Goal: Task Accomplishment & Management: Complete application form

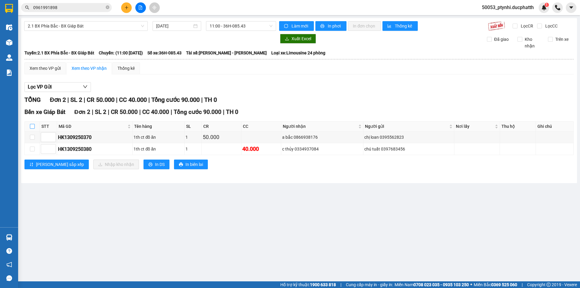
click at [34, 126] on input "checkbox" at bounding box center [32, 126] width 5 height 5
checkbox input "true"
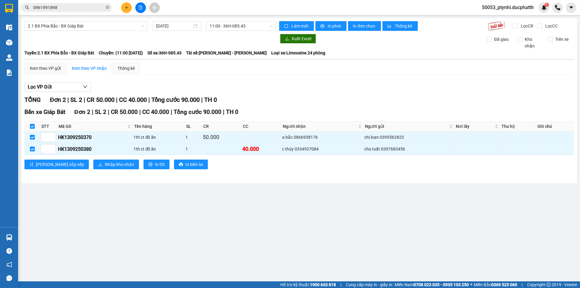
checkbox input "true"
click at [105, 161] on span "Nhập kho nhận" at bounding box center [119, 164] width 29 height 7
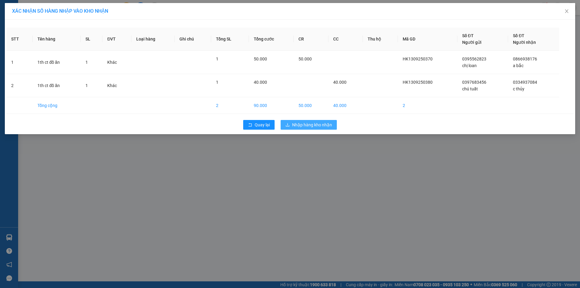
click at [307, 126] on span "Nhập hàng kho nhận" at bounding box center [312, 124] width 40 height 7
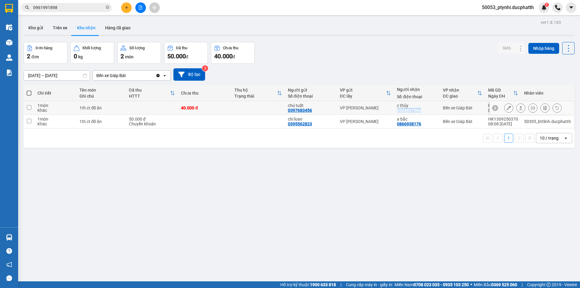
copy div "0334937084"
drag, startPoint x: 396, startPoint y: 110, endPoint x: 422, endPoint y: 110, distance: 26.3
click at [422, 110] on div "c thủy 0334937084" at bounding box center [417, 108] width 40 height 10
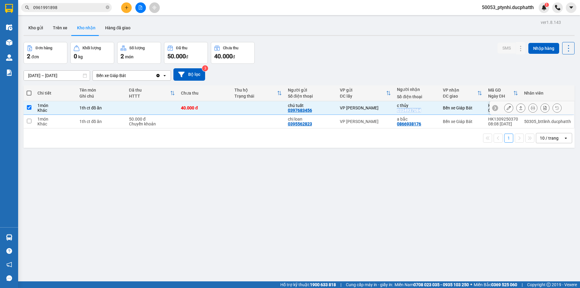
checkbox input "true"
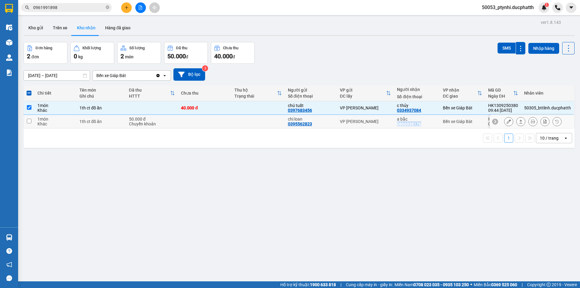
drag, startPoint x: 396, startPoint y: 123, endPoint x: 425, endPoint y: 126, distance: 29.5
click at [425, 126] on td "a bắc 0866938176" at bounding box center [417, 122] width 46 height 14
checkbox input "true"
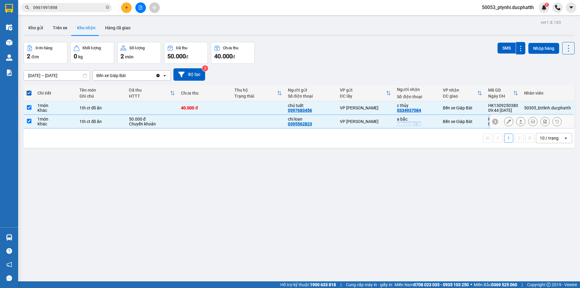
copy div "0866938176"
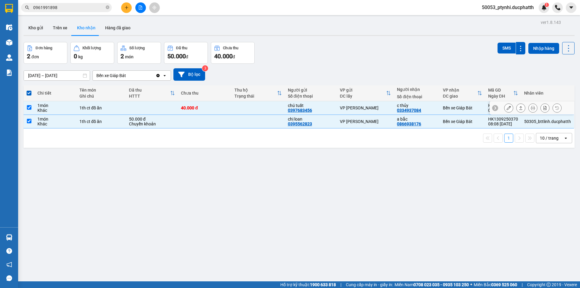
click at [137, 104] on td at bounding box center [152, 108] width 52 height 14
checkbox input "false"
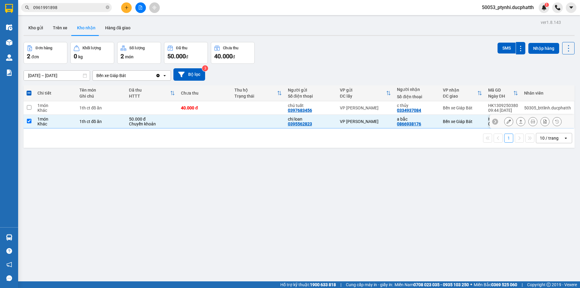
click at [286, 124] on td "chị loan 0395562823" at bounding box center [311, 122] width 52 height 14
checkbox input "false"
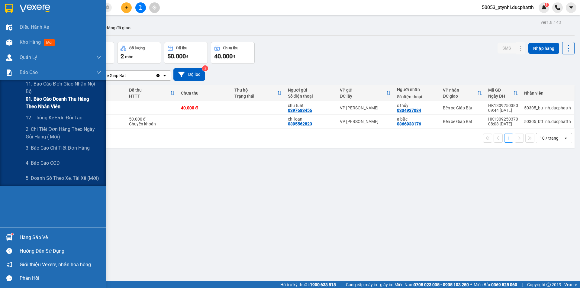
click at [31, 108] on span "01. Báo cáo doanh thu hàng theo nhân viên" at bounding box center [63, 102] width 75 height 15
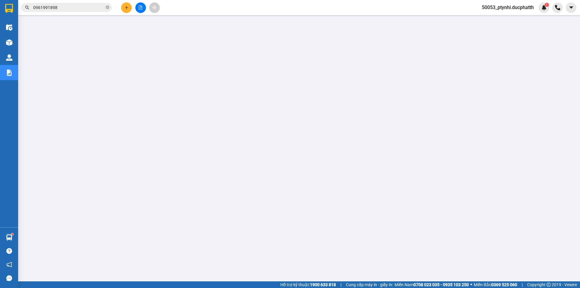
click at [496, 3] on div "50053_ptynhi.ducphatth 1" at bounding box center [513, 7] width 72 height 11
click at [497, 7] on span "50053_ptynhi.ducphatth" at bounding box center [508, 8] width 62 height 8
click at [499, 18] on span "Đăng xuất" at bounding box center [510, 18] width 50 height 7
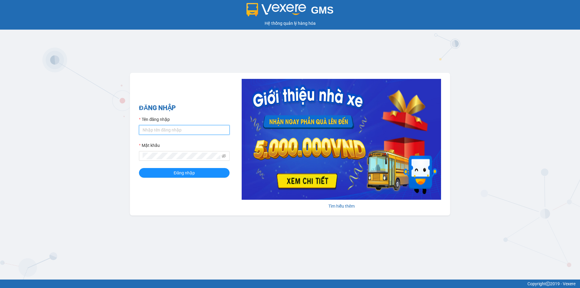
type input "ptynhi.ducphatth"
click at [179, 129] on input "ptynhi.ducphatth" at bounding box center [184, 130] width 91 height 10
type input "yenvy.ducphatth"
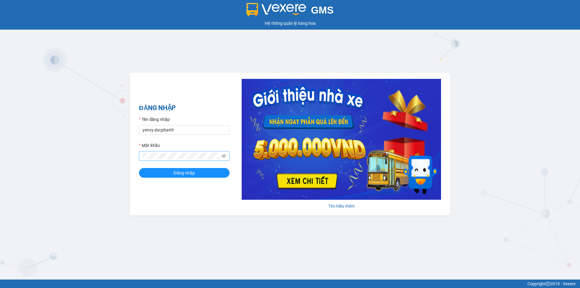
click at [193, 152] on span at bounding box center [184, 156] width 91 height 10
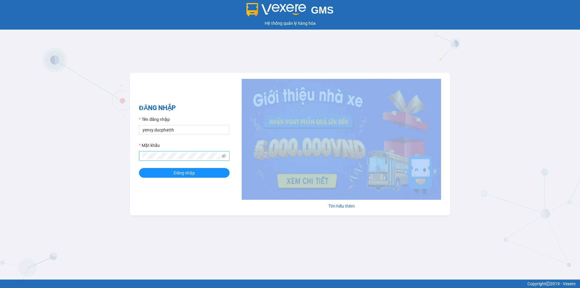
click at [193, 152] on span at bounding box center [184, 156] width 91 height 10
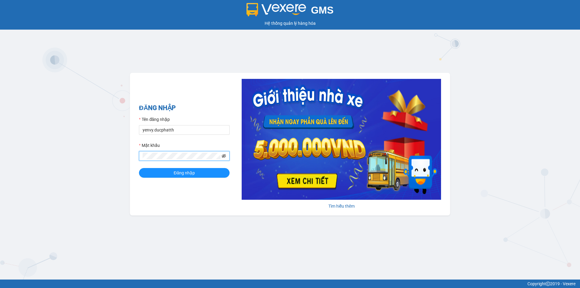
click at [225, 157] on icon "eye-invisible" at bounding box center [224, 156] width 4 height 4
click at [139, 168] on button "Đăng nhập" at bounding box center [184, 173] width 91 height 10
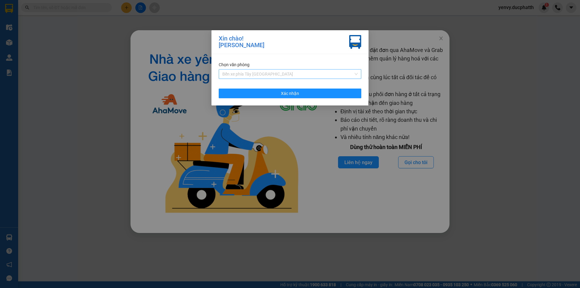
click at [270, 73] on span "Bến xe phía Tây [GEOGRAPHIC_DATA]" at bounding box center [289, 73] width 135 height 9
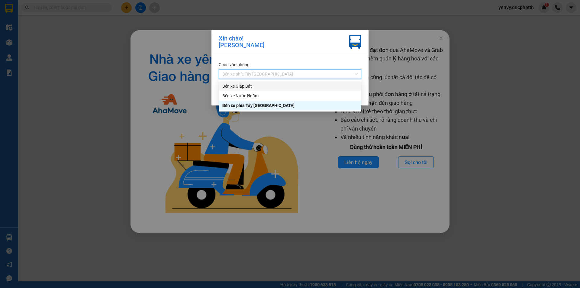
click at [249, 87] on div "Bến xe Giáp Bát" at bounding box center [289, 86] width 135 height 7
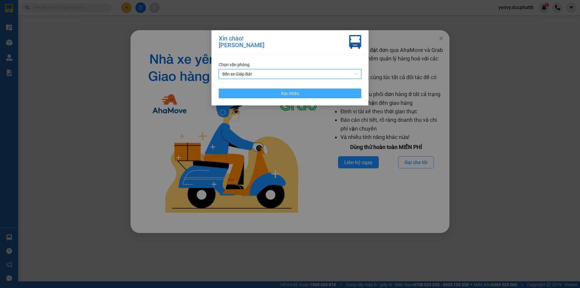
click at [283, 94] on span "Xác nhận" at bounding box center [290, 93] width 18 height 7
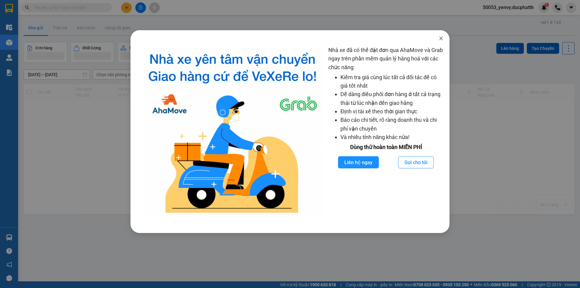
click at [440, 38] on icon "close" at bounding box center [440, 39] width 3 height 4
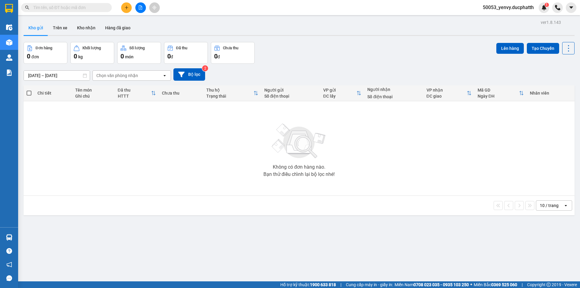
click at [83, 7] on input "text" at bounding box center [68, 7] width 71 height 7
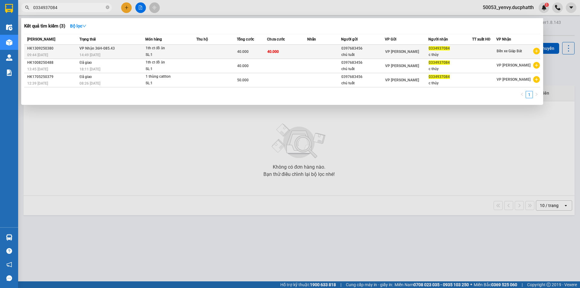
type input "0334937084"
click at [308, 50] on td at bounding box center [324, 52] width 34 height 14
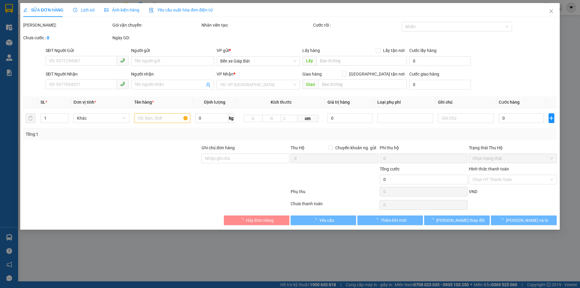
type input "0397683456"
type input "chú tuất"
type input "0334937084"
type input "c thủy"
type input "40.000"
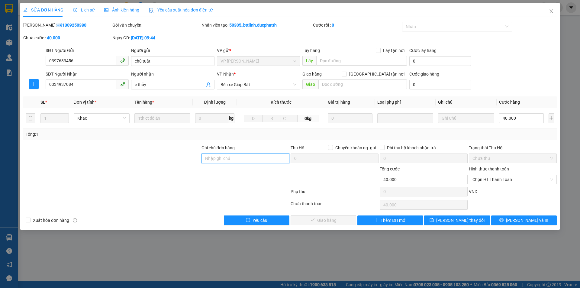
click at [226, 157] on input "Ghi chú đơn hàng" at bounding box center [245, 158] width 88 height 10
click at [505, 186] on div "Hình thức thanh toán Chọn HT Thanh Toán" at bounding box center [513, 175] width 88 height 21
click at [503, 181] on span "Chọn HT Thanh Toán" at bounding box center [512, 179] width 81 height 9
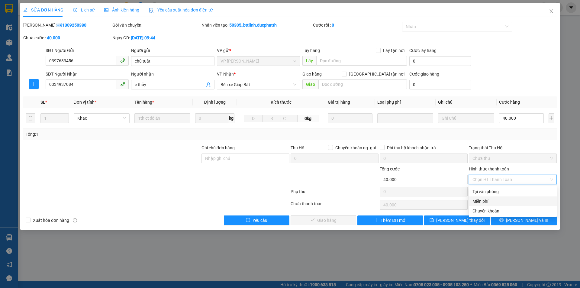
drag, startPoint x: 494, startPoint y: 193, endPoint x: 498, endPoint y: 191, distance: 3.5
click at [494, 193] on div "Tại văn phòng" at bounding box center [512, 191] width 81 height 7
type input "0"
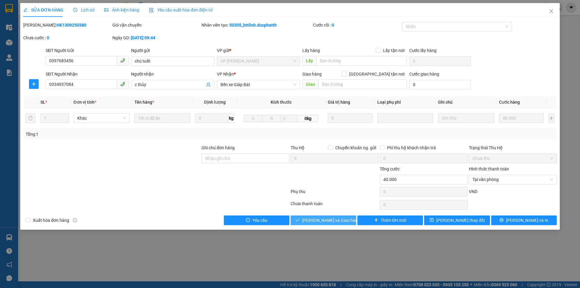
click at [317, 218] on span "Lưu và Giao hàng" at bounding box center [331, 220] width 58 height 7
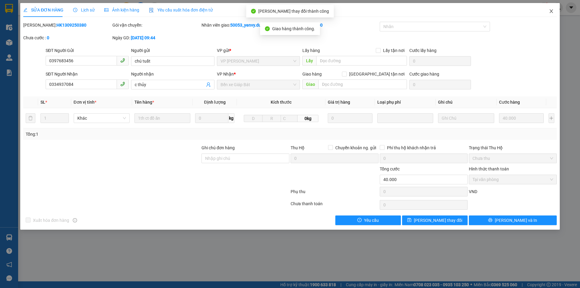
click at [550, 13] on icon "close" at bounding box center [551, 11] width 5 height 5
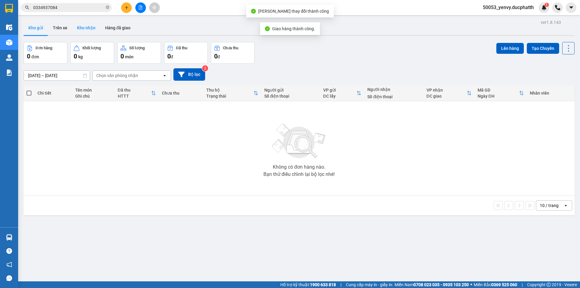
click at [81, 26] on button "Kho nhận" at bounding box center [86, 28] width 28 height 14
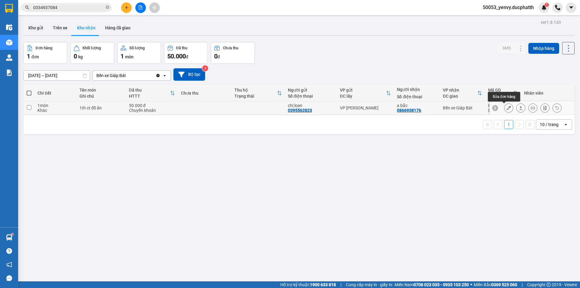
click at [506, 109] on icon at bounding box center [508, 108] width 4 height 4
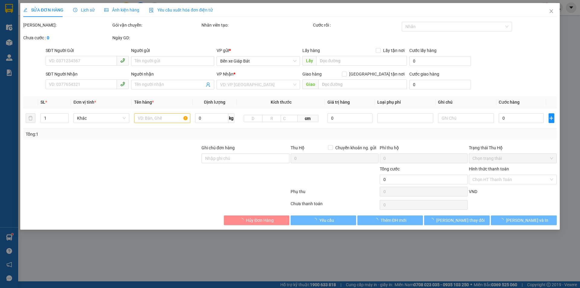
type input "0395562823"
type input "chị loan"
type input "0866938176"
type input "a bắc"
type input "ck 08:09 13/9 cao thi loan-vtb cty"
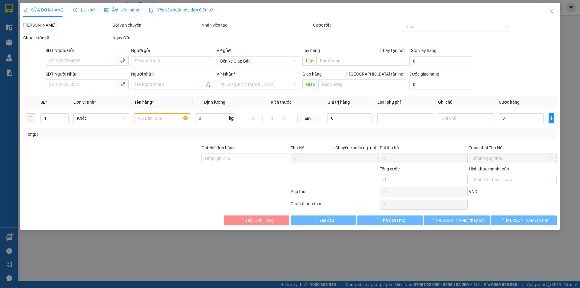
type input "50.000"
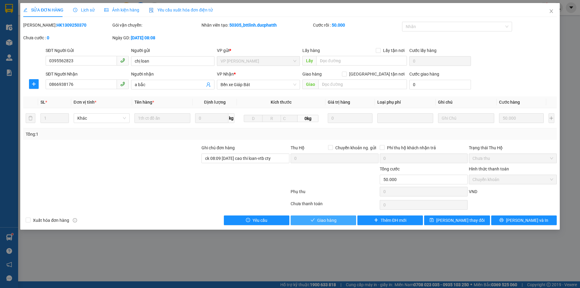
click at [327, 220] on span "Giao hàng" at bounding box center [326, 220] width 19 height 7
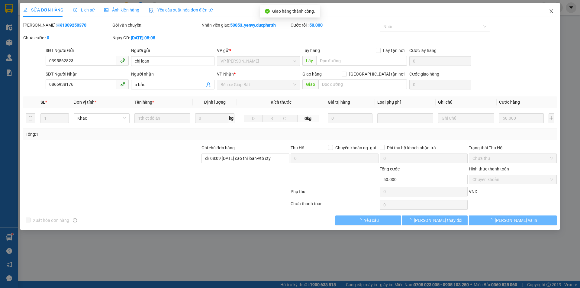
click at [554, 9] on span "Close" at bounding box center [551, 11] width 17 height 17
